Goal: Task Accomplishment & Management: Manage account settings

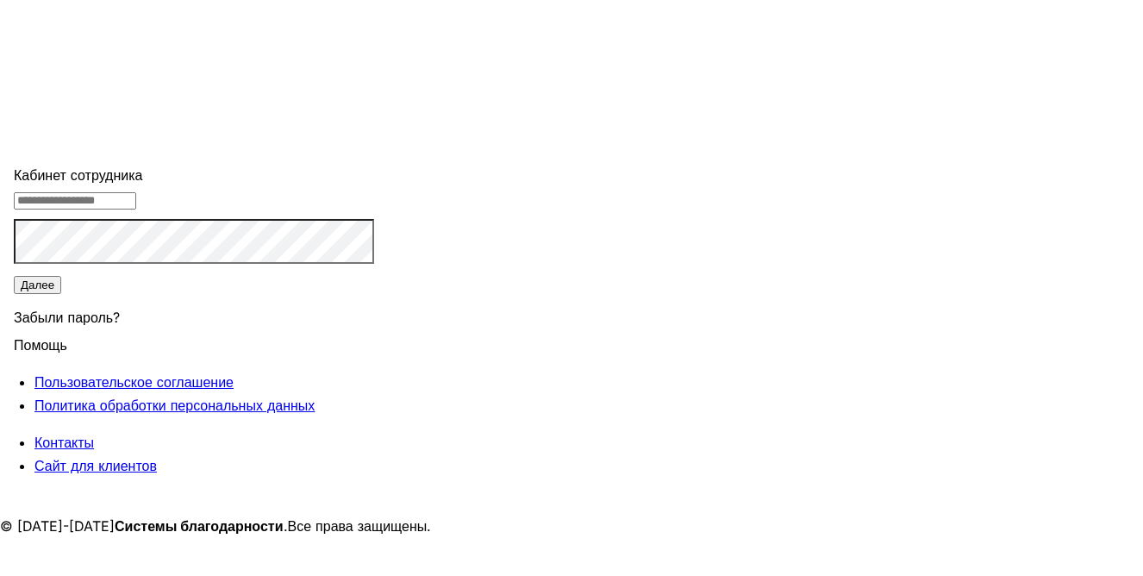
click at [136, 210] on input "tel" at bounding box center [75, 200] width 122 height 17
type input "**********"
click at [374, 334] on div "Забыли пароль?" at bounding box center [194, 315] width 360 height 38
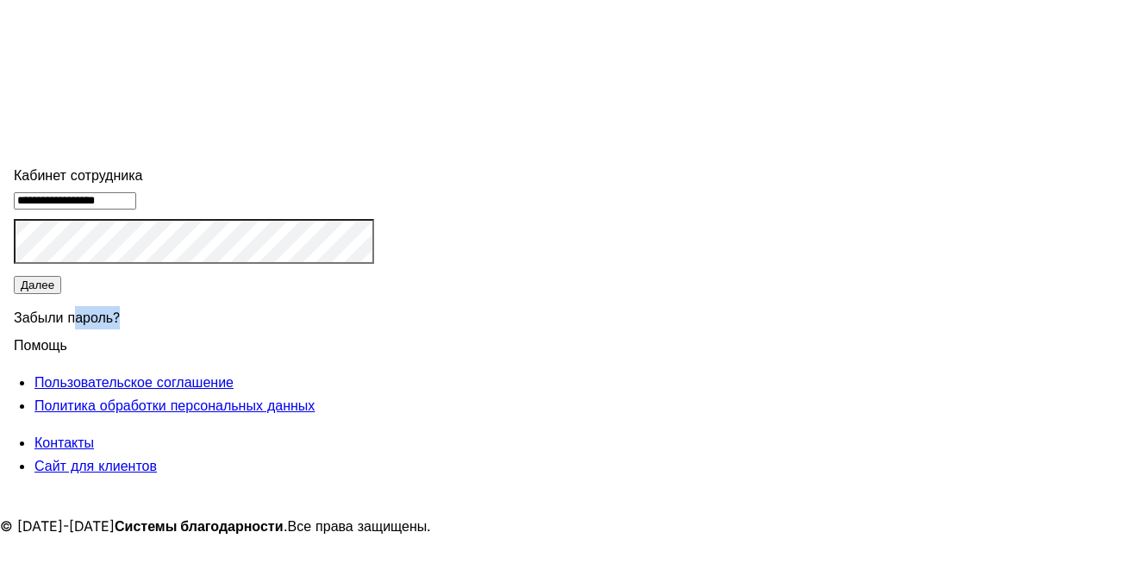
click at [374, 334] on div "Забыли пароль?" at bounding box center [194, 315] width 360 height 38
